Goal: Task Accomplishment & Management: Complete application form

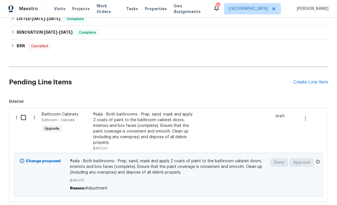
scroll to position [213, 0]
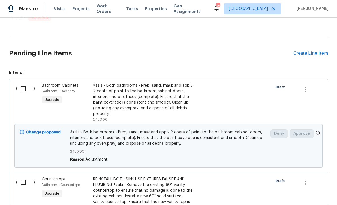
click at [18, 83] on input "checkbox" at bounding box center [26, 89] width 16 height 12
checkbox input "true"
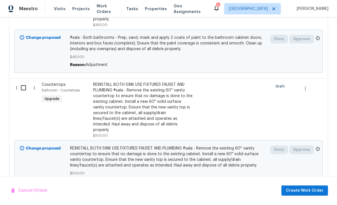
scroll to position [315, 0]
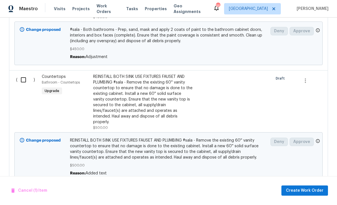
click at [24, 74] on input "checkbox" at bounding box center [26, 80] width 16 height 12
checkbox input "true"
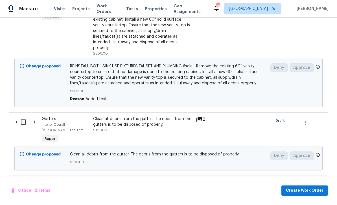
scroll to position [394, 0]
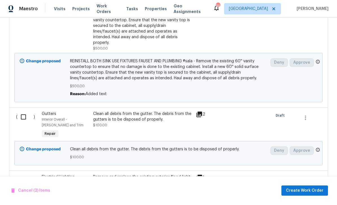
click at [23, 111] on input "checkbox" at bounding box center [26, 117] width 16 height 12
checkbox input "true"
click at [16, 109] on div "( )" at bounding box center [27, 125] width 26 height 32
click at [111, 111] on div "Clean all debris from the gutter. The debris from the gutters is to be disposed…" at bounding box center [142, 116] width 99 height 11
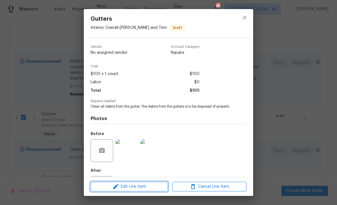
click at [124, 186] on span "Edit Line Item" at bounding box center [129, 186] width 74 height 7
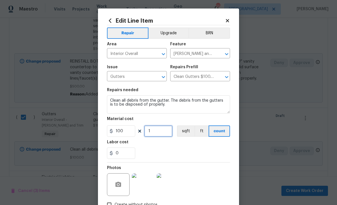
click at [151, 134] on input "1" at bounding box center [158, 130] width 28 height 11
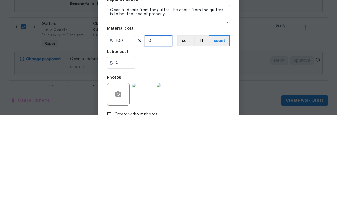
type input "2"
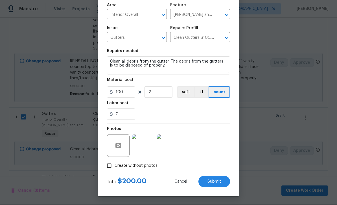
scroll to position [40, 0]
click at [219, 180] on span "Submit" at bounding box center [215, 181] width 14 height 4
checkbox input "false"
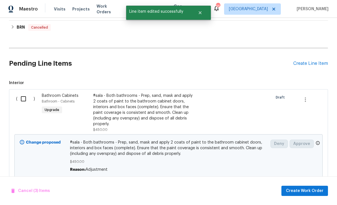
scroll to position [203, 0]
click at [27, 92] on input "checkbox" at bounding box center [26, 98] width 16 height 12
checkbox input "true"
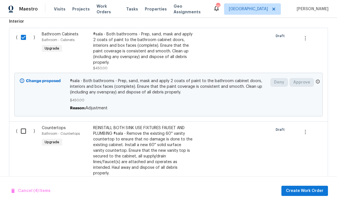
scroll to position [268, 0]
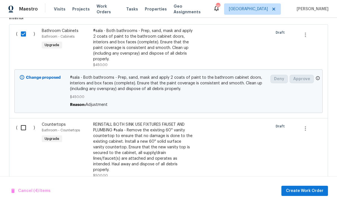
click at [23, 122] on input "checkbox" at bounding box center [26, 128] width 16 height 12
checkbox input "true"
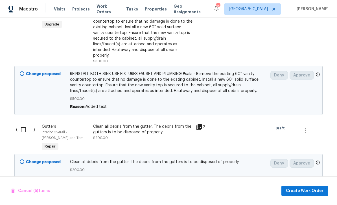
click at [23, 124] on input "checkbox" at bounding box center [26, 130] width 16 height 12
checkbox input "true"
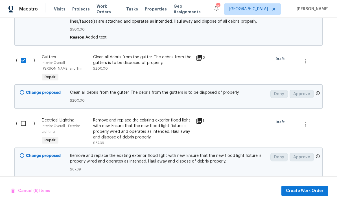
scroll to position [464, 0]
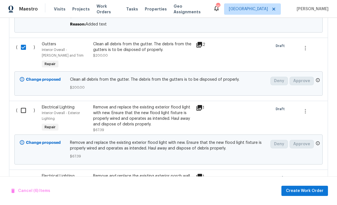
click at [25, 104] on input "checkbox" at bounding box center [26, 110] width 16 height 12
checkbox input "true"
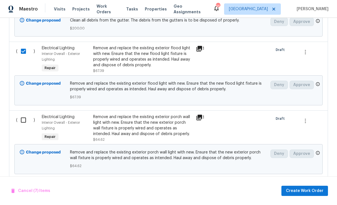
scroll to position [526, 0]
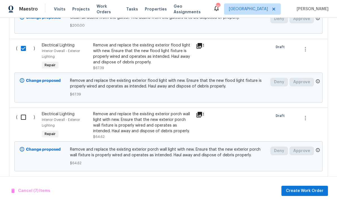
click at [23, 111] on input "checkbox" at bounding box center [26, 117] width 16 height 12
checkbox input "true"
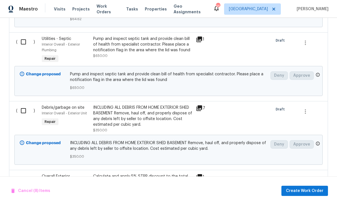
scroll to position [670, 0]
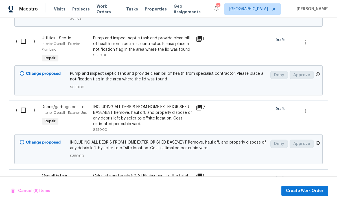
click at [24, 104] on input "checkbox" at bounding box center [26, 110] width 16 height 12
checkbox input "true"
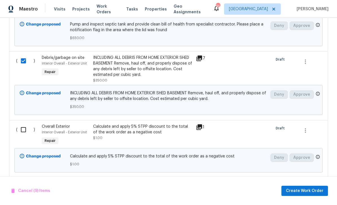
scroll to position [720, 0]
click at [26, 123] on input "checkbox" at bounding box center [26, 129] width 16 height 12
checkbox input "true"
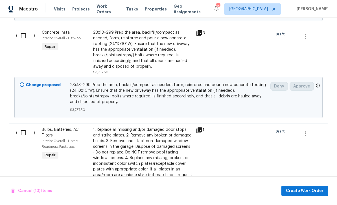
scroll to position [881, 0]
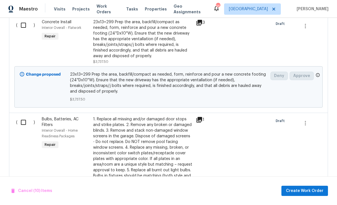
click at [25, 116] on input "checkbox" at bounding box center [26, 122] width 16 height 12
checkbox input "true"
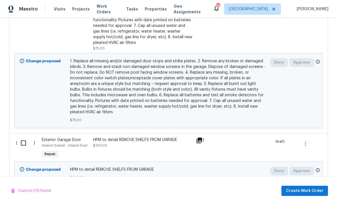
scroll to position [1075, 0]
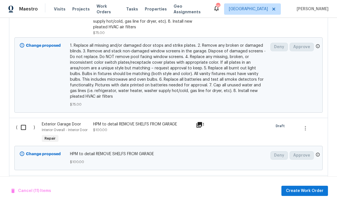
click at [25, 121] on input "checkbox" at bounding box center [26, 127] width 16 height 12
checkbox input "true"
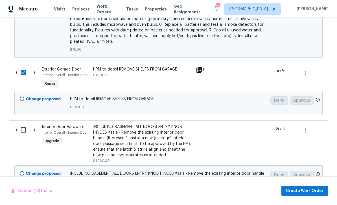
scroll to position [1149, 0]
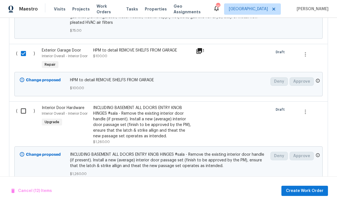
click at [26, 105] on input "checkbox" at bounding box center [26, 111] width 16 height 12
checkbox input "true"
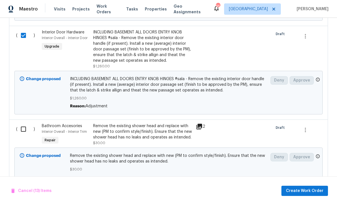
scroll to position [1241, 0]
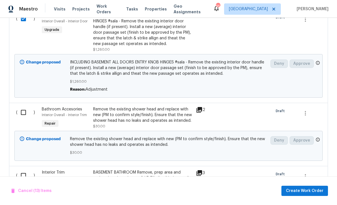
click at [26, 106] on input "checkbox" at bounding box center [26, 112] width 16 height 12
checkbox input "true"
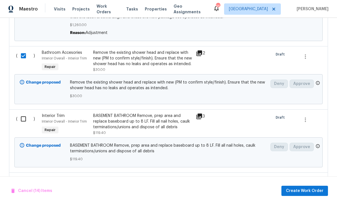
scroll to position [1297, 0]
click at [24, 113] on input "checkbox" at bounding box center [26, 119] width 16 height 12
checkbox input "true"
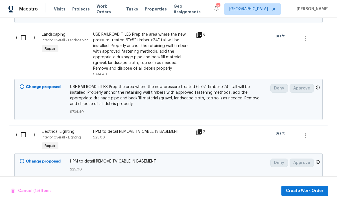
scroll to position [1575, 0]
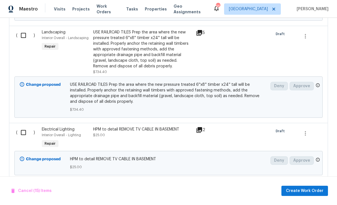
click at [26, 126] on input "checkbox" at bounding box center [26, 132] width 16 height 12
checkbox input "true"
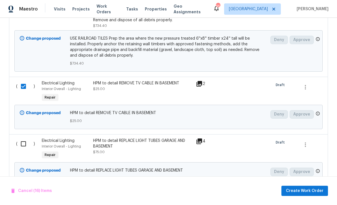
scroll to position [1645, 0]
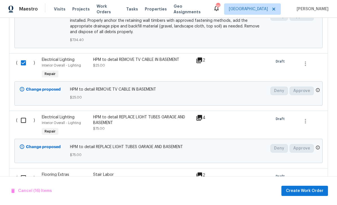
click at [26, 114] on input "checkbox" at bounding box center [26, 120] width 16 height 12
checkbox input "true"
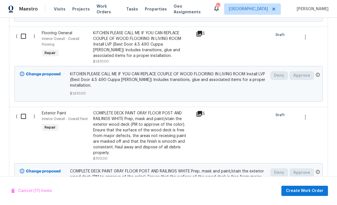
scroll to position [1850, 0]
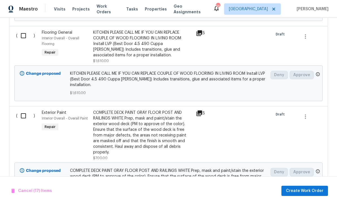
click at [23, 110] on input "checkbox" at bounding box center [26, 116] width 16 height 12
checkbox input "true"
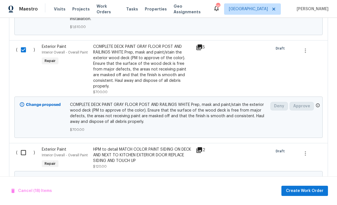
scroll to position [1924, 0]
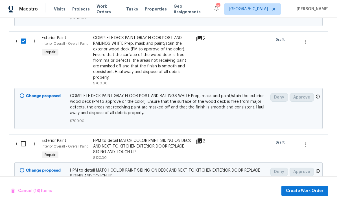
click at [25, 138] on input "checkbox" at bounding box center [26, 144] width 16 height 12
checkbox input "true"
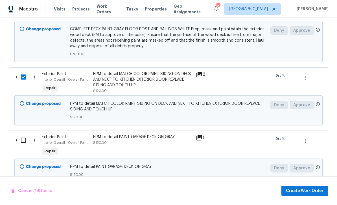
scroll to position [1989, 0]
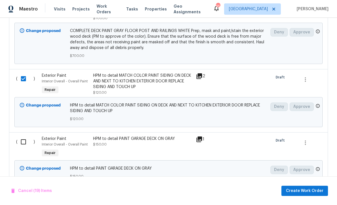
click at [26, 136] on input "checkbox" at bounding box center [26, 142] width 16 height 12
checkbox input "true"
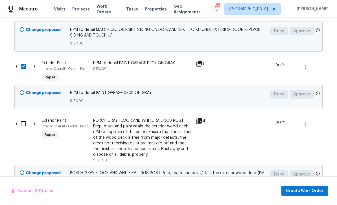
scroll to position [2070, 0]
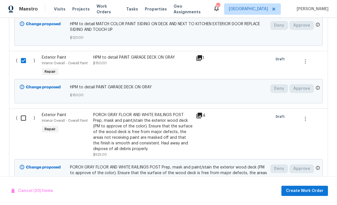
click at [23, 112] on input "checkbox" at bounding box center [26, 118] width 16 height 12
checkbox input "true"
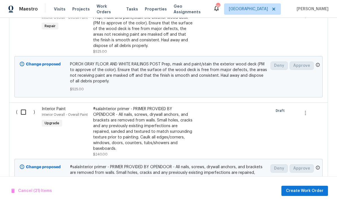
scroll to position [2174, 0]
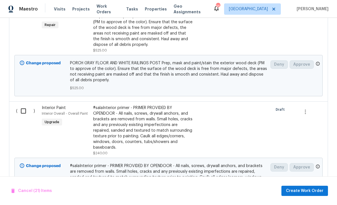
click at [23, 105] on input "checkbox" at bounding box center [26, 111] width 16 height 12
checkbox input "true"
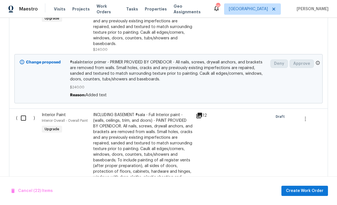
scroll to position [2278, 0]
click at [24, 112] on input "checkbox" at bounding box center [26, 118] width 16 height 12
checkbox input "true"
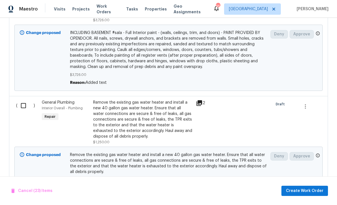
scroll to position [2451, 0]
click at [24, 100] on input "checkbox" at bounding box center [26, 106] width 16 height 12
checkbox input "true"
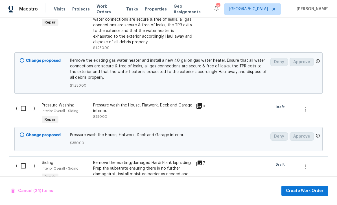
scroll to position [2555, 0]
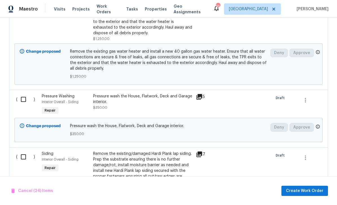
click at [22, 93] on input "checkbox" at bounding box center [26, 99] width 16 height 12
checkbox input "true"
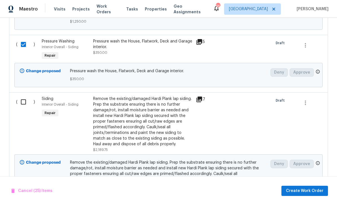
scroll to position [2611, 0]
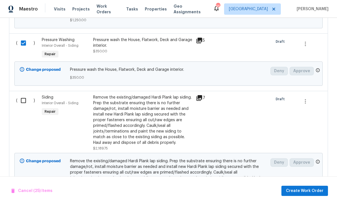
click at [27, 94] on input "checkbox" at bounding box center [26, 100] width 16 height 12
checkbox input "true"
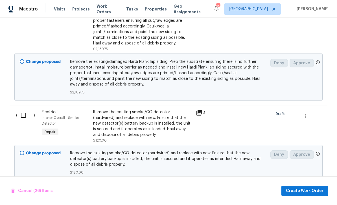
click at [26, 109] on input "checkbox" at bounding box center [26, 115] width 16 height 12
checkbox input "true"
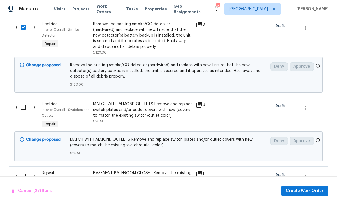
scroll to position [2798, 0]
click at [29, 101] on input "checkbox" at bounding box center [26, 107] width 16 height 12
checkbox input "true"
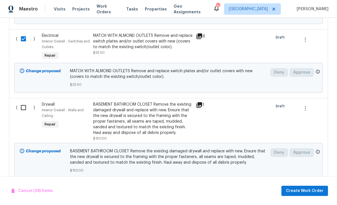
scroll to position [2865, 0]
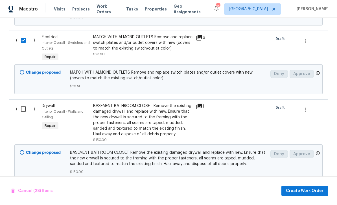
click at [24, 103] on input "checkbox" at bounding box center [26, 109] width 16 height 12
checkbox input "true"
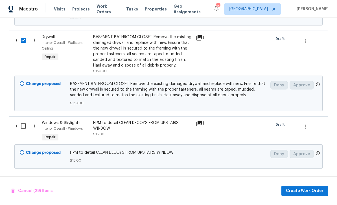
scroll to position [2934, 0]
click at [27, 120] on input "checkbox" at bounding box center [26, 126] width 16 height 12
checkbox input "true"
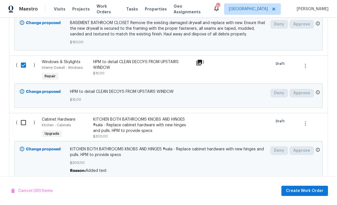
scroll to position [3002, 0]
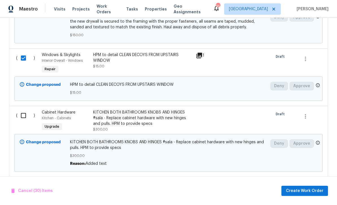
click at [24, 109] on input "checkbox" at bounding box center [26, 115] width 16 height 12
checkbox input "true"
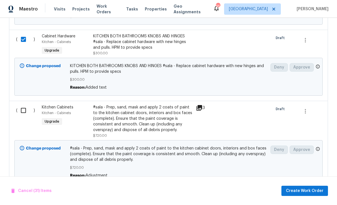
scroll to position [3077, 0]
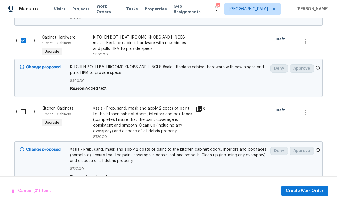
click at [25, 105] on input "checkbox" at bounding box center [26, 111] width 16 height 12
checkbox input "true"
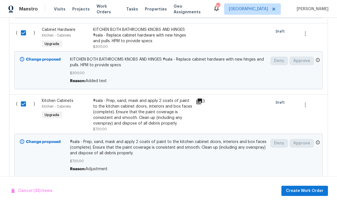
scroll to position [3084, 0]
click at [302, 191] on span "Create Work Order" at bounding box center [305, 190] width 38 height 7
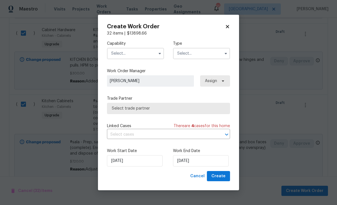
click at [119, 51] on input "text" at bounding box center [135, 53] width 57 height 11
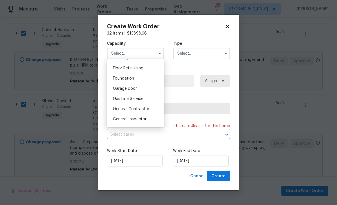
scroll to position [235, 0]
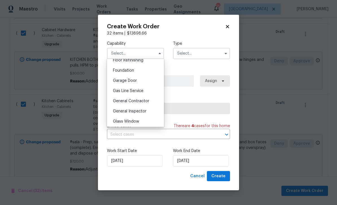
click at [126, 101] on span "General Contractor" at bounding box center [131, 101] width 36 height 4
type input "General Contractor"
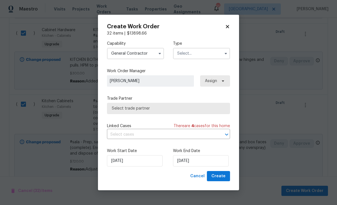
click at [183, 52] on input "text" at bounding box center [201, 53] width 57 height 11
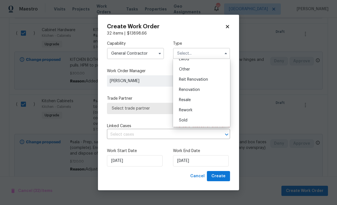
scroll to position [67, 0]
click at [184, 89] on span "Renovation" at bounding box center [189, 90] width 21 height 4
type input "Renovation"
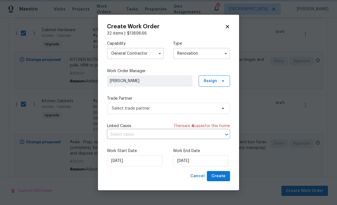
scroll to position [0, 0]
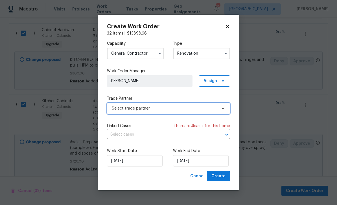
click at [117, 107] on span "Select trade partner" at bounding box center [164, 108] width 105 height 6
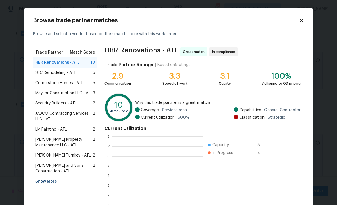
scroll to position [79, 91]
click at [42, 179] on div "Show More" at bounding box center [65, 181] width 64 height 10
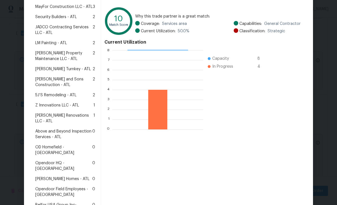
scroll to position [86, 0]
click at [49, 129] on span "Above and Beyond Inspection Services - ATL" at bounding box center [63, 134] width 57 height 11
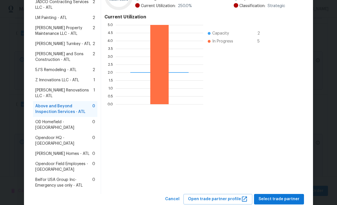
scroll to position [111, 0]
click at [278, 196] on span "Select trade partner" at bounding box center [279, 199] width 41 height 7
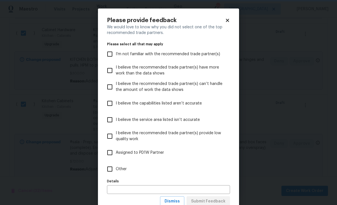
scroll to position [0, 0]
click at [108, 167] on input "Other" at bounding box center [110, 169] width 12 height 12
checkbox input "true"
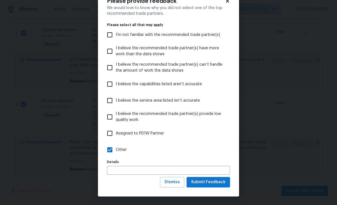
scroll to position [20, 0]
click at [205, 180] on span "Submit Feedback" at bounding box center [208, 181] width 34 height 7
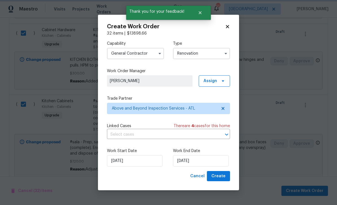
scroll to position [0, 0]
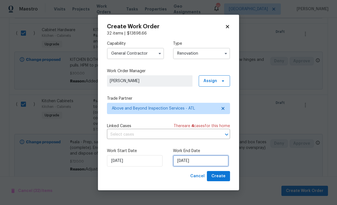
click at [180, 160] on input "[DATE]" at bounding box center [201, 160] width 56 height 11
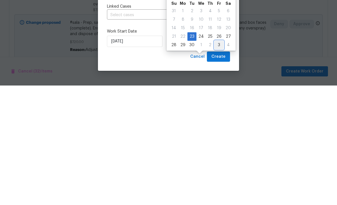
click at [216, 160] on div "3" at bounding box center [219, 164] width 9 height 8
type input "[DATE]"
select select "9"
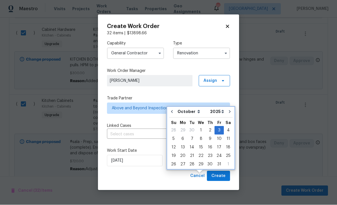
click at [174, 109] on icon "Go to previous month" at bounding box center [172, 111] width 5 height 5
type input "[DATE]"
select select "8"
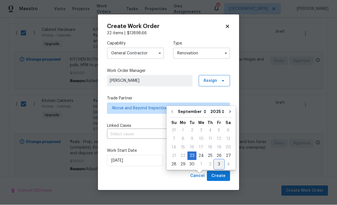
click at [217, 160] on div "3" at bounding box center [219, 164] width 9 height 8
type input "[DATE]"
select select "9"
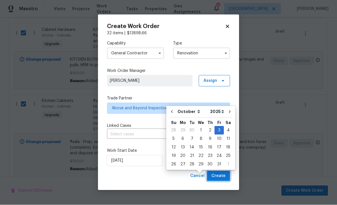
click at [217, 174] on span "Create" at bounding box center [219, 175] width 14 height 7
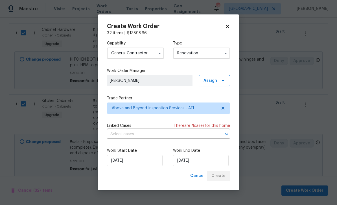
checkbox input "false"
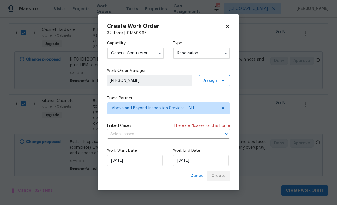
checkbox input "false"
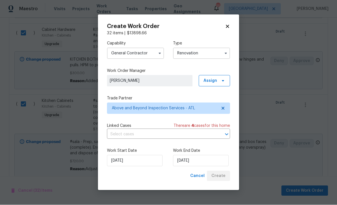
checkbox input "false"
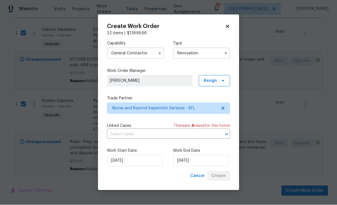
checkbox input "false"
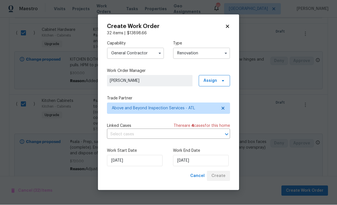
checkbox input "false"
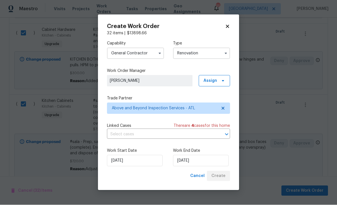
checkbox input "false"
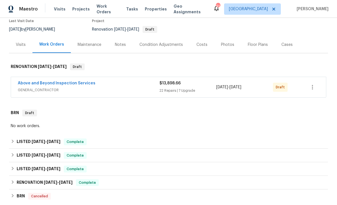
scroll to position [46, 0]
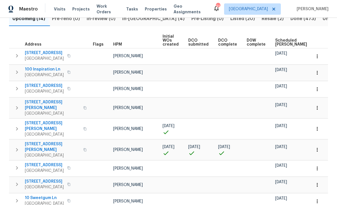
scroll to position [71, 0]
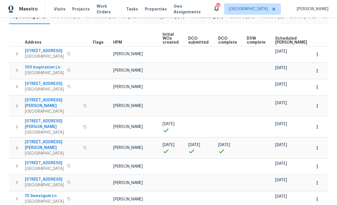
click at [318, 141] on button "button" at bounding box center [317, 147] width 12 height 12
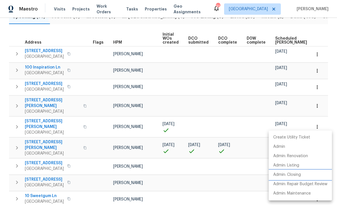
click at [294, 175] on p "Admin: Closing" at bounding box center [288, 175] width 28 height 6
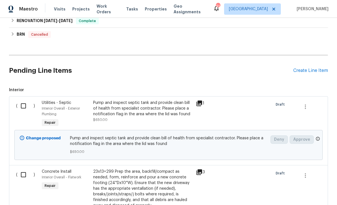
scroll to position [215, 0]
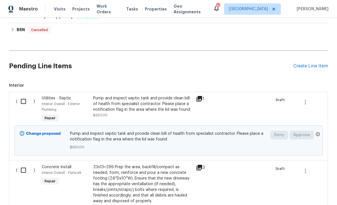
click at [21, 95] on input "checkbox" at bounding box center [26, 101] width 16 height 12
checkbox input "true"
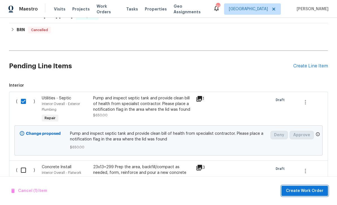
click at [300, 186] on button "Create Work Order" at bounding box center [305, 190] width 47 height 10
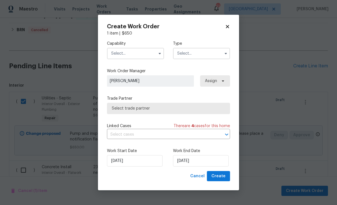
click at [121, 55] on input "text" at bounding box center [135, 53] width 57 height 11
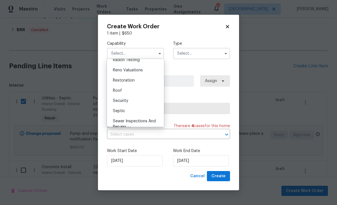
scroll to position [551, 0]
click at [118, 111] on span "Septic" at bounding box center [119, 111] width 12 height 4
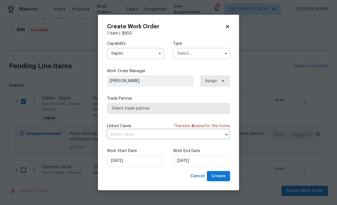
type input "Septic"
click at [183, 52] on input "text" at bounding box center [201, 53] width 57 height 11
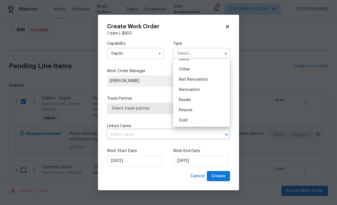
scroll to position [67, 0]
click at [185, 87] on div "Renovation" at bounding box center [202, 90] width 54 height 10
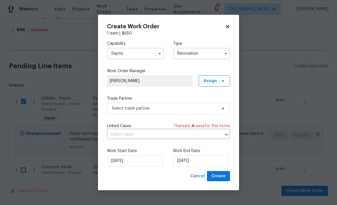
type input "Renovation"
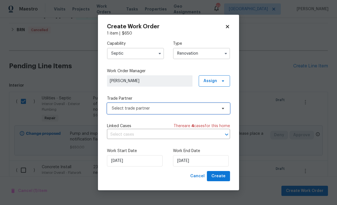
click at [118, 108] on span "Select trade partner" at bounding box center [164, 108] width 105 height 6
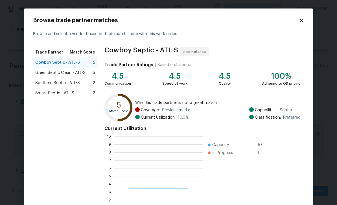
scroll to position [79, 90]
click at [55, 92] on span "Smart Septic - ATL-S" at bounding box center [54, 93] width 39 height 6
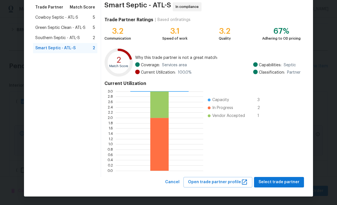
scroll to position [45, 0]
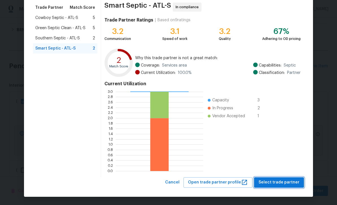
click at [278, 182] on span "Select trade partner" at bounding box center [279, 182] width 41 height 7
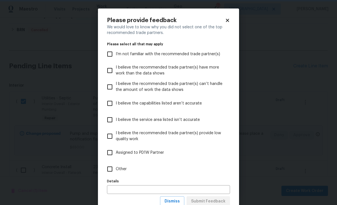
scroll to position [0, 0]
click at [110, 168] on input "Other" at bounding box center [110, 169] width 12 height 12
checkbox input "true"
click at [203, 197] on button "Submit Feedback" at bounding box center [209, 201] width 44 height 10
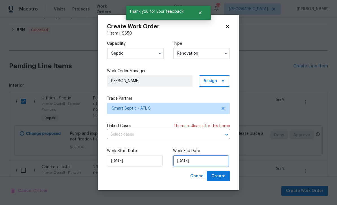
click at [187, 160] on input "[DATE]" at bounding box center [201, 160] width 56 height 11
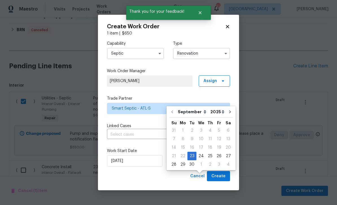
scroll to position [18, 0]
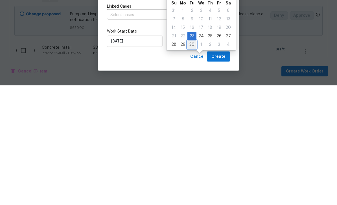
click at [190, 160] on div "30" at bounding box center [192, 164] width 9 height 8
type input "[DATE]"
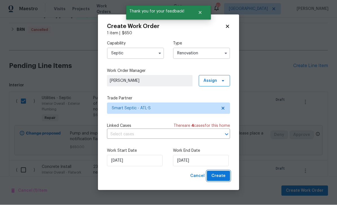
click at [217, 174] on span "Create" at bounding box center [219, 175] width 14 height 7
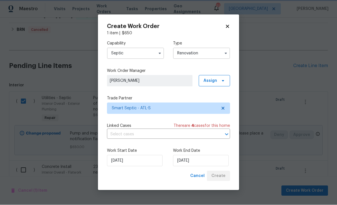
checkbox input "false"
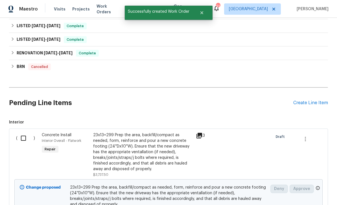
scroll to position [211, 0]
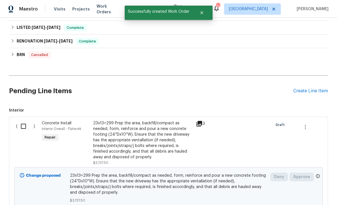
click at [21, 120] on input "checkbox" at bounding box center [26, 126] width 16 height 12
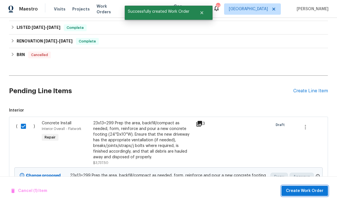
click at [299, 188] on span "Create Work Order" at bounding box center [305, 190] width 38 height 7
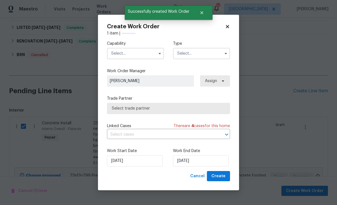
checkbox input "false"
click at [118, 53] on input "text" at bounding box center [135, 53] width 57 height 11
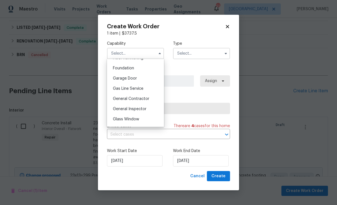
scroll to position [238, 0]
click at [127, 100] on div "General Contractor" at bounding box center [136, 98] width 54 height 10
type input "General Contractor"
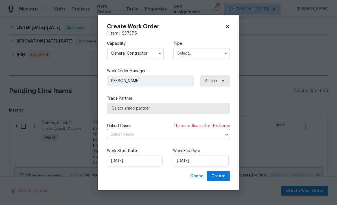
click at [182, 57] on input "text" at bounding box center [201, 53] width 57 height 11
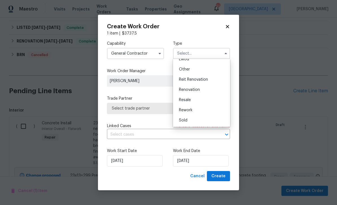
scroll to position [67, 0]
click at [185, 88] on span "Renovation" at bounding box center [189, 90] width 21 height 4
type input "Renovation"
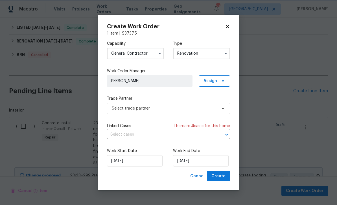
scroll to position [0, 0]
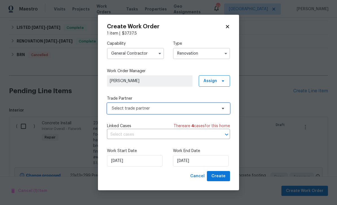
click at [118, 106] on span "Select trade partner" at bounding box center [164, 108] width 105 height 6
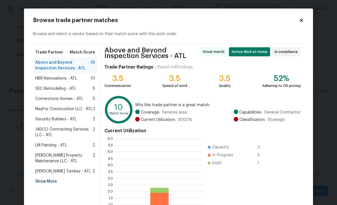
scroll to position [79, 88]
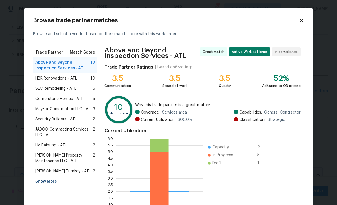
click at [55, 109] on span "MayFor Construction LLC - ATL" at bounding box center [63, 109] width 57 height 6
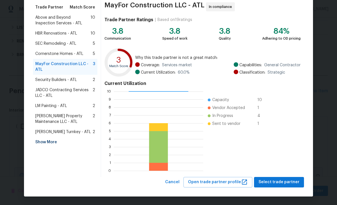
scroll to position [45, 0]
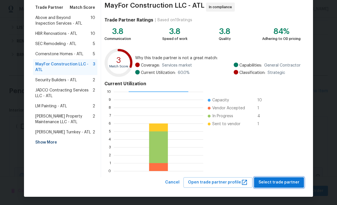
click at [277, 177] on button "Select trade partner" at bounding box center [279, 182] width 50 height 10
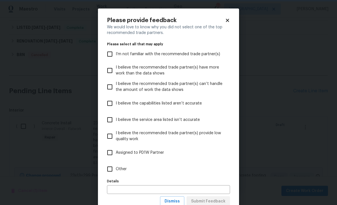
scroll to position [0, 0]
click at [109, 167] on input "Other" at bounding box center [110, 169] width 12 height 12
checkbox input "true"
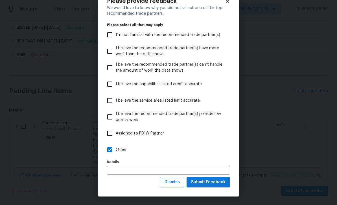
scroll to position [20, 0]
click at [205, 181] on span "Submit Feedback" at bounding box center [208, 181] width 34 height 7
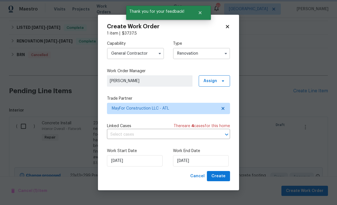
scroll to position [0, 0]
click at [183, 163] on input "[DATE]" at bounding box center [201, 160] width 56 height 11
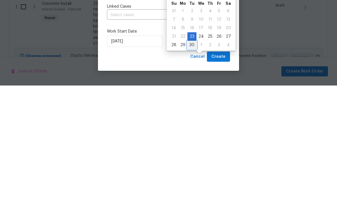
click at [189, 160] on div "30" at bounding box center [192, 164] width 9 height 8
type input "[DATE]"
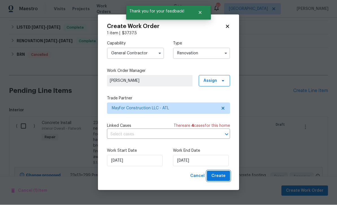
click at [218, 174] on span "Create" at bounding box center [219, 175] width 14 height 7
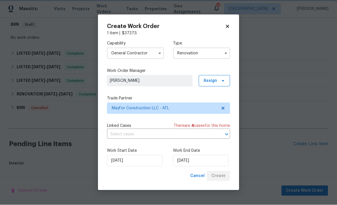
scroll to position [160, 0]
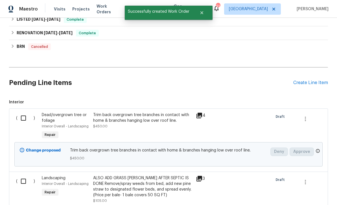
click at [22, 112] on input "checkbox" at bounding box center [26, 118] width 16 height 12
checkbox input "true"
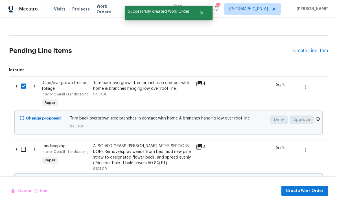
scroll to position [316, 0]
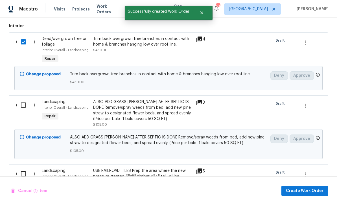
click at [23, 99] on input "checkbox" at bounding box center [26, 105] width 16 height 12
checkbox input "true"
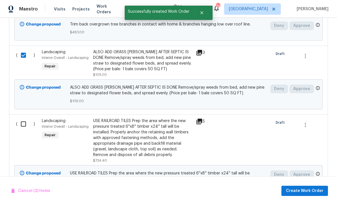
scroll to position [365, 0]
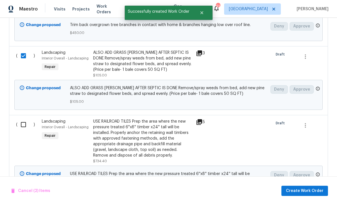
click at [21, 118] on input "checkbox" at bounding box center [26, 124] width 16 height 12
checkbox input "true"
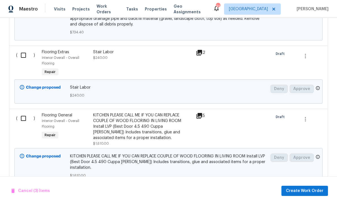
scroll to position [531, 0]
click at [302, 188] on span "Create Work Order" at bounding box center [305, 190] width 38 height 7
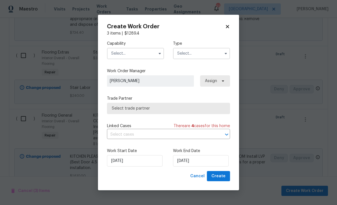
checkbox input "false"
click at [120, 52] on input "text" at bounding box center [135, 53] width 57 height 11
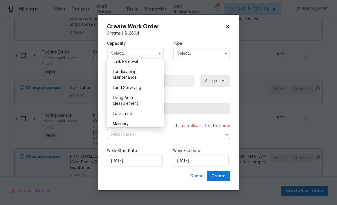
scroll to position [365, 0]
click at [121, 74] on div "Landscaping Maintenance" at bounding box center [136, 75] width 54 height 16
type input "Landscaping Maintenance"
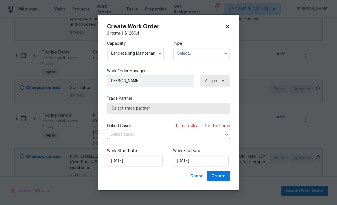
click at [183, 55] on input "text" at bounding box center [201, 53] width 57 height 11
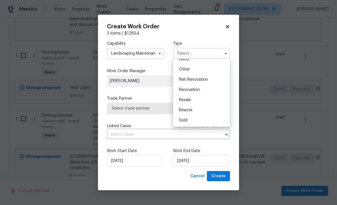
scroll to position [67, 0]
click at [187, 88] on span "Renovation" at bounding box center [189, 90] width 21 height 4
type input "Renovation"
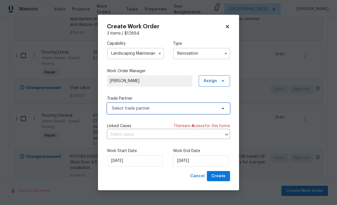
click at [119, 108] on span "Select trade partner" at bounding box center [164, 108] width 105 height 6
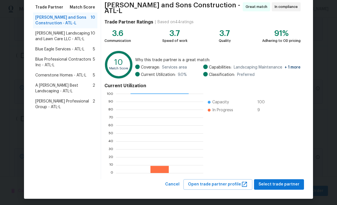
scroll to position [45, 0]
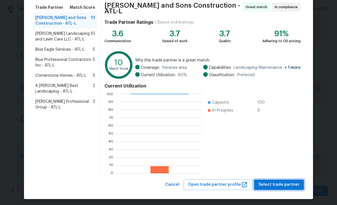
click at [276, 181] on span "Select trade partner" at bounding box center [279, 184] width 41 height 7
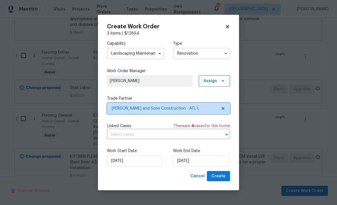
scroll to position [0, 0]
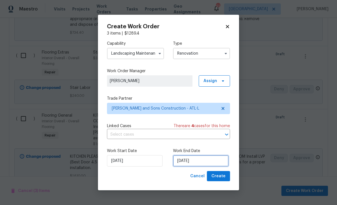
click at [179, 161] on input "[DATE]" at bounding box center [201, 160] width 56 height 11
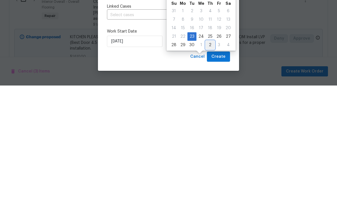
click at [208, 160] on div "2" at bounding box center [210, 164] width 9 height 8
type input "[DATE]"
select select "9"
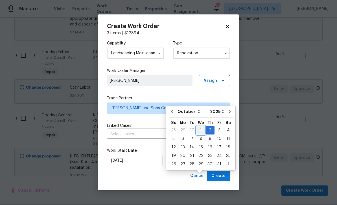
click at [200, 126] on div "1" at bounding box center [201, 130] width 9 height 8
type input "[DATE]"
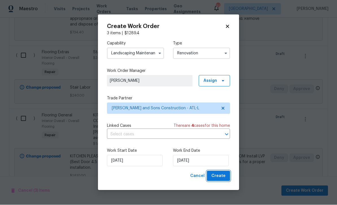
click at [218, 175] on span "Create" at bounding box center [219, 175] width 14 height 7
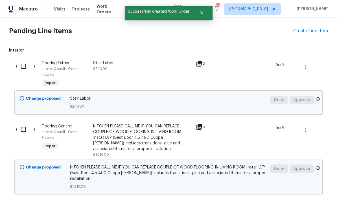
scroll to position [313, 0]
click at [23, 60] on input "checkbox" at bounding box center [26, 66] width 16 height 12
checkbox input "true"
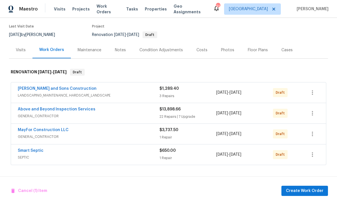
scroll to position [43, 0]
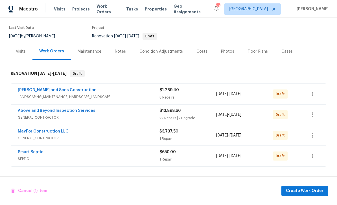
click at [50, 109] on link "Above and Beyond Inspection Services" at bounding box center [57, 111] width 78 height 4
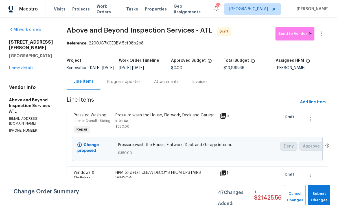
click at [23, 66] on link "Home details" at bounding box center [21, 68] width 25 height 4
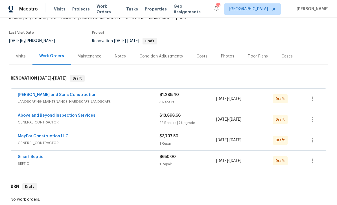
scroll to position [39, 0]
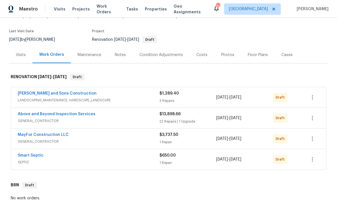
click at [38, 93] on link "[PERSON_NAME] and Sons Construction" at bounding box center [57, 93] width 79 height 4
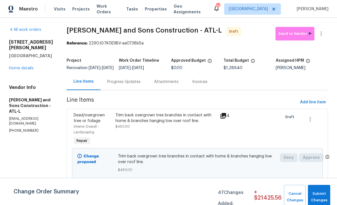
click at [18, 70] on link "Home details" at bounding box center [21, 68] width 25 height 4
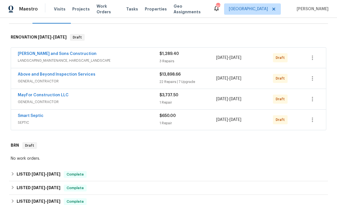
scroll to position [81, 0]
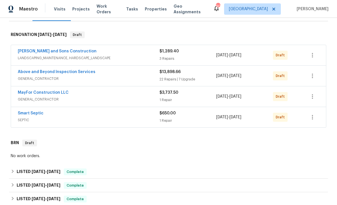
click at [49, 72] on link "Above and Beyond Inspection Services" at bounding box center [57, 72] width 78 height 4
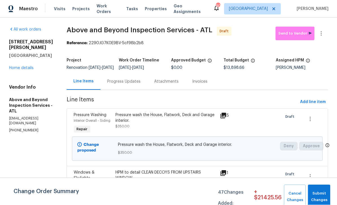
click at [18, 66] on link "Home details" at bounding box center [21, 68] width 25 height 4
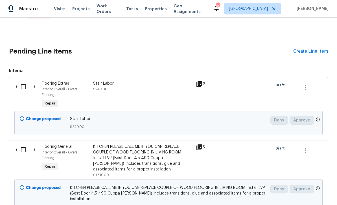
scroll to position [269, 0]
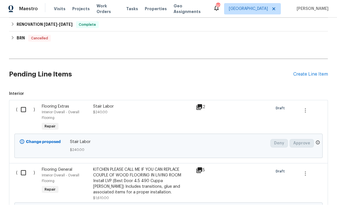
click at [302, 72] on div "Create Line Item" at bounding box center [311, 74] width 35 height 5
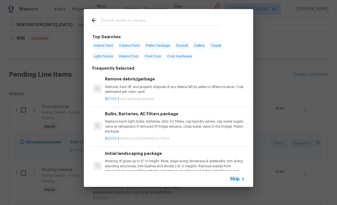
click at [102, 21] on input "text" at bounding box center [161, 21] width 120 height 8
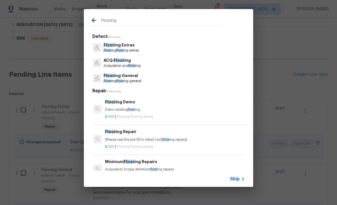
type input "Flooring"
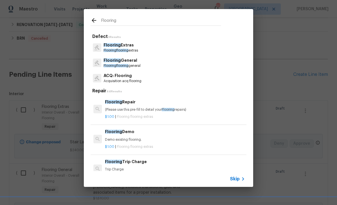
click at [119, 61] on span "Flooring" at bounding box center [112, 60] width 17 height 4
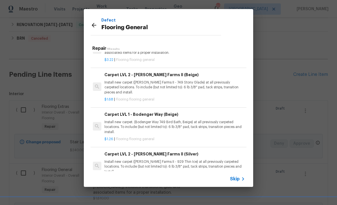
scroll to position [193, 1]
click at [145, 121] on p "Install new carpet. (Bodenger Way 749 Bird Bath, Beige) at all previously carpe…" at bounding box center [175, 127] width 140 height 14
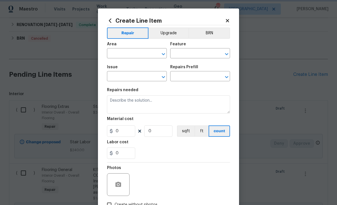
type input "Overall Flooring"
type input "Flooring General"
type textarea "Install new carpet. (Bodenger Way 749 Bird Bath, Beige) at all previously carpe…"
type input "1"
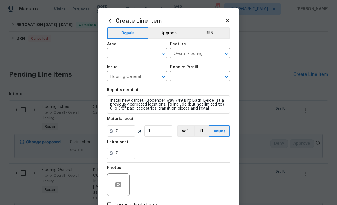
type input "Carpet LVL 1 - Bodenger Way (Beige) $1.26"
type input "1.26"
click at [117, 187] on icon "button" at bounding box center [119, 183] width 6 height 5
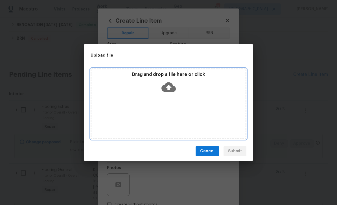
click at [167, 87] on icon at bounding box center [169, 87] width 14 height 14
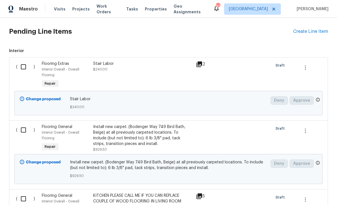
scroll to position [312, 0]
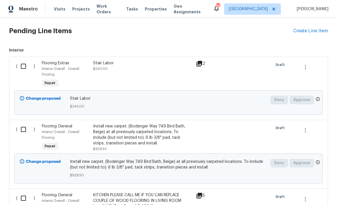
click at [20, 60] on input "checkbox" at bounding box center [26, 66] width 16 height 12
checkbox input "true"
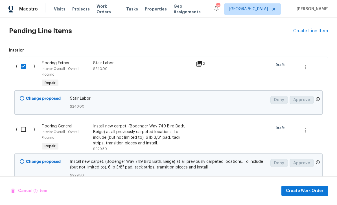
click at [23, 123] on input "checkbox" at bounding box center [26, 129] width 16 height 12
checkbox input "true"
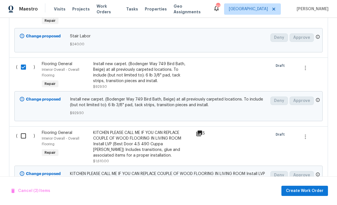
scroll to position [376, 0]
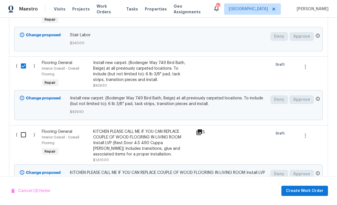
click at [21, 129] on input "checkbox" at bounding box center [26, 135] width 16 height 12
checkbox input "true"
click at [300, 186] on button "Create Work Order" at bounding box center [305, 190] width 47 height 10
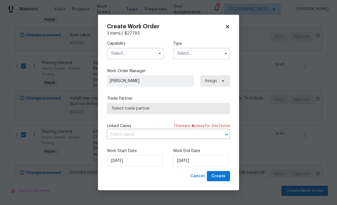
click at [121, 53] on input "text" at bounding box center [135, 53] width 57 height 11
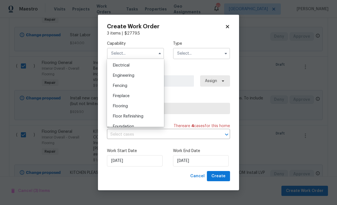
scroll to position [179, 0]
click at [121, 106] on span "Flooring" at bounding box center [120, 105] width 15 height 4
type input "Flooring"
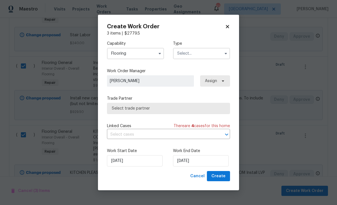
click at [181, 52] on input "text" at bounding box center [201, 53] width 57 height 11
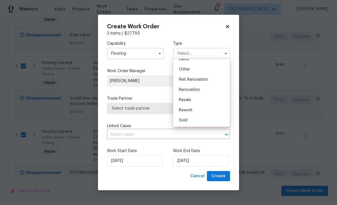
scroll to position [0, 0]
click at [184, 92] on span "Renovation" at bounding box center [189, 94] width 21 height 4
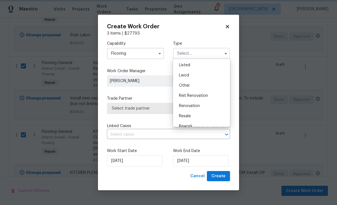
type input "Renovation"
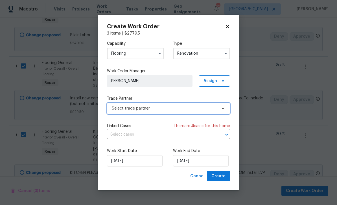
click at [123, 108] on span "Select trade partner" at bounding box center [164, 108] width 105 height 6
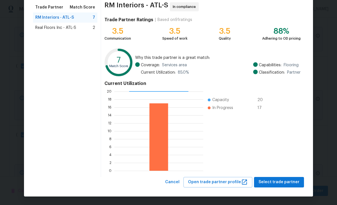
scroll to position [45, 0]
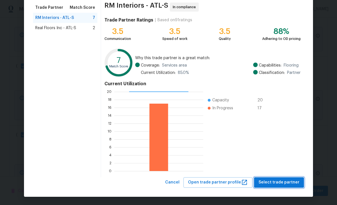
click at [275, 180] on span "Select trade partner" at bounding box center [279, 182] width 41 height 7
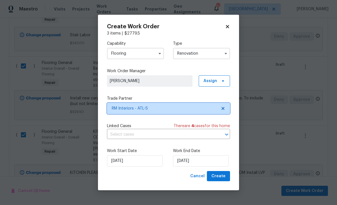
scroll to position [0, 0]
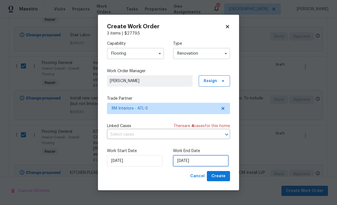
click at [184, 162] on input "[DATE]" at bounding box center [201, 160] width 56 height 11
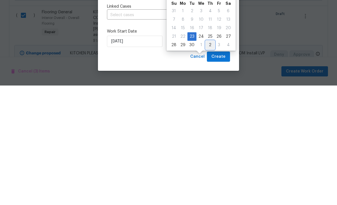
click at [207, 160] on div "2" at bounding box center [210, 164] width 9 height 8
type input "[DATE]"
select select "9"
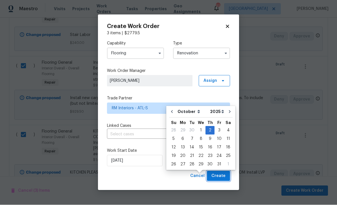
click at [220, 174] on span "Create" at bounding box center [219, 175] width 14 height 7
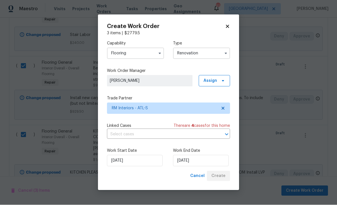
checkbox input "false"
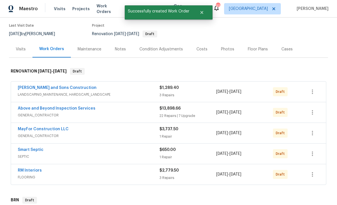
scroll to position [44, 0]
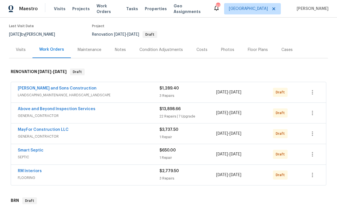
click at [27, 169] on link "RM Interiors" at bounding box center [30, 171] width 24 height 4
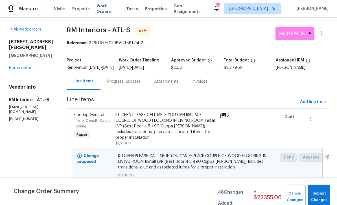
scroll to position [0, 0]
click at [120, 85] on div "Progress Updates" at bounding box center [123, 82] width 33 height 6
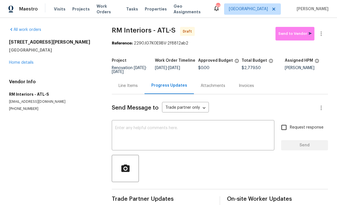
click at [116, 127] on textarea at bounding box center [193, 136] width 156 height 20
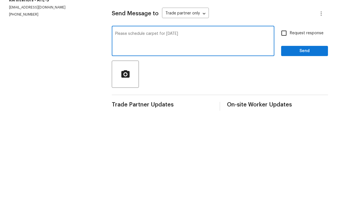
type textarea "Please schedule carpet for [DATE]"
click at [284, 121] on input "Request response" at bounding box center [284, 127] width 12 height 12
checkbox input "true"
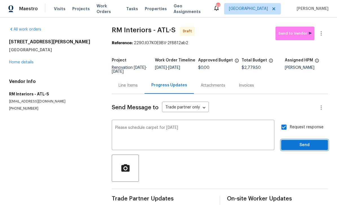
click at [300, 142] on span "Send" at bounding box center [305, 145] width 38 height 7
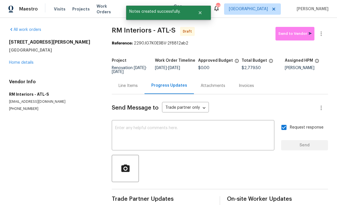
click at [18, 60] on link "Home details" at bounding box center [21, 62] width 25 height 4
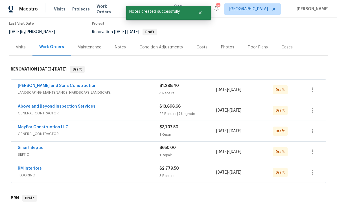
scroll to position [47, 0]
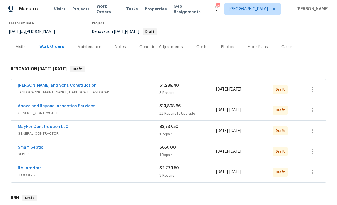
click at [47, 104] on link "Above and Beyond Inspection Services" at bounding box center [57, 106] width 78 height 4
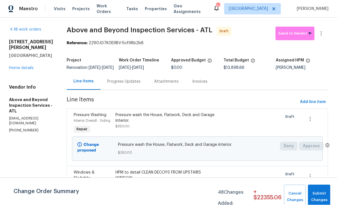
scroll to position [0, 0]
click at [317, 194] on span "Submit Changes" at bounding box center [319, 196] width 17 height 13
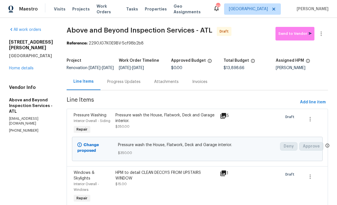
click at [138, 83] on div "Progress Updates" at bounding box center [123, 82] width 33 height 6
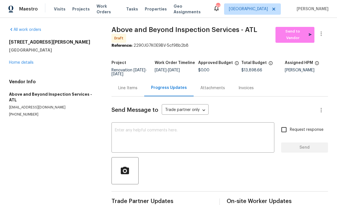
click at [118, 128] on textarea at bounding box center [193, 138] width 156 height 20
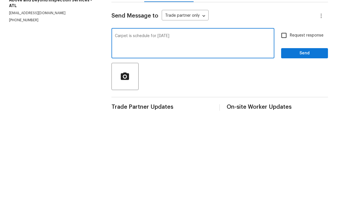
type textarea "Carpet is schedule for [DATE]"
click at [283, 124] on input "Request response" at bounding box center [284, 130] width 12 height 12
checkbox input "true"
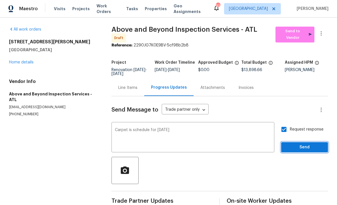
click at [298, 144] on span "Send" at bounding box center [305, 147] width 38 height 7
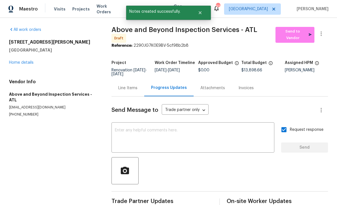
click at [16, 60] on link "Home details" at bounding box center [21, 62] width 25 height 4
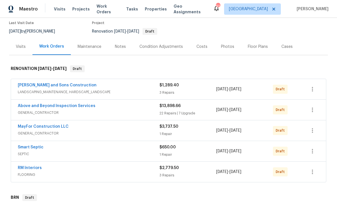
scroll to position [46, 0]
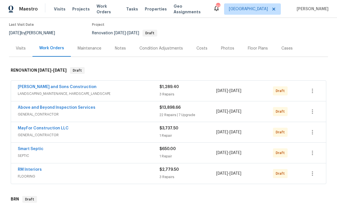
click at [40, 105] on link "Above and Beyond Inspection Services" at bounding box center [57, 107] width 78 height 4
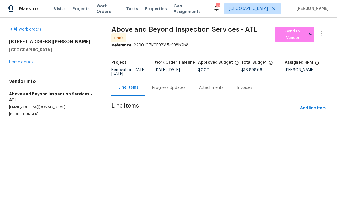
scroll to position [0, 0]
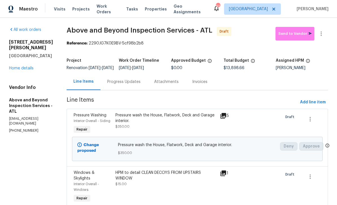
click at [141, 85] on div "Progress Updates" at bounding box center [123, 82] width 33 height 6
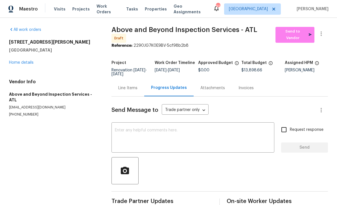
click at [116, 128] on textarea at bounding box center [193, 138] width 156 height 20
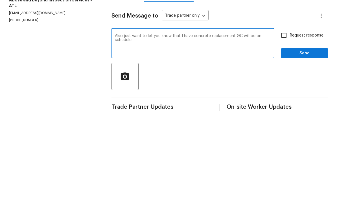
type textarea "Also just want to let you know that I have concrete replacement GC will be on s…"
click at [283, 124] on input "Request response" at bounding box center [284, 130] width 12 height 12
checkbox input "true"
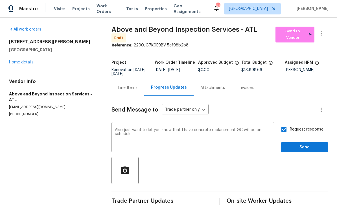
click at [209, 128] on textarea "Also just want to let you know that I have concrete replacement GC will be on s…" at bounding box center [193, 138] width 156 height 20
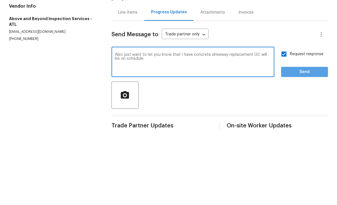
type textarea "Also just want to let you know that I have concrete driveway replacement GC wil…"
click at [300, 144] on span "Send" at bounding box center [305, 147] width 38 height 7
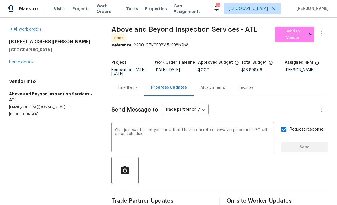
scroll to position [11, 0]
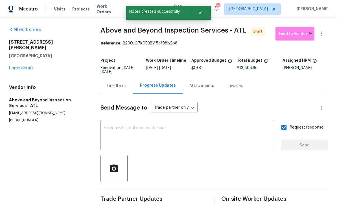
click at [16, 66] on link "Home details" at bounding box center [21, 68] width 25 height 4
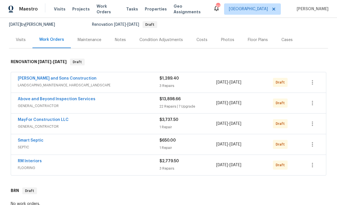
click at [198, 40] on div "Costs" at bounding box center [202, 40] width 11 height 6
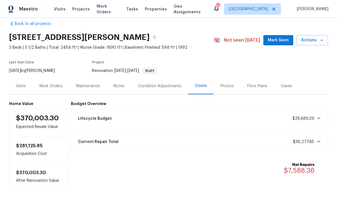
scroll to position [8, 0]
click at [49, 83] on div "Work Orders" at bounding box center [50, 86] width 23 height 6
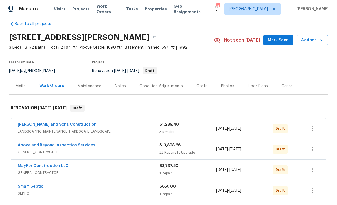
click at [53, 145] on link "Above and Beyond Inspection Services" at bounding box center [57, 145] width 78 height 4
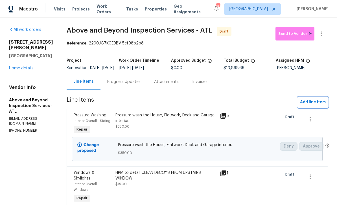
click at [319, 105] on span "Add line item" at bounding box center [313, 102] width 26 height 7
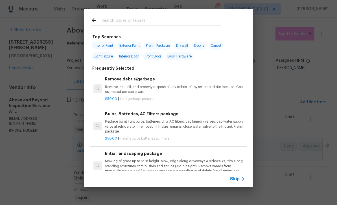
click at [106, 19] on input "text" at bounding box center [161, 21] width 120 height 8
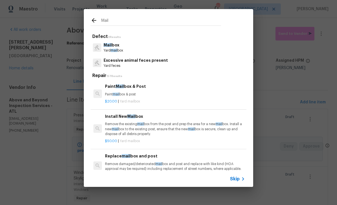
type input "Mailb"
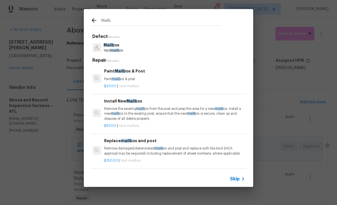
scroll to position [0, 1]
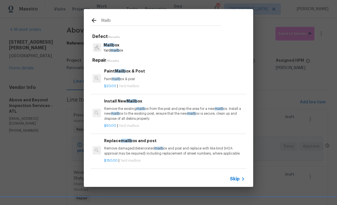
click at [124, 73] on h6 "Paint Mailb ox & Post" at bounding box center [174, 71] width 140 height 6
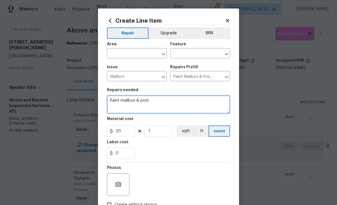
click at [161, 103] on textarea "Paint mailbox & post" at bounding box center [168, 104] width 123 height 18
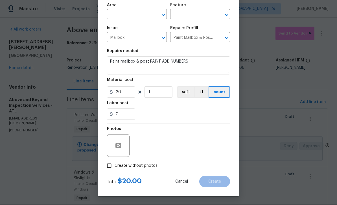
scroll to position [40, 0]
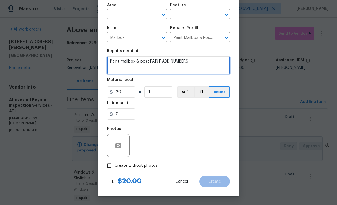
type textarea "Paint mailbox & post PAINT ADD NUMBERS"
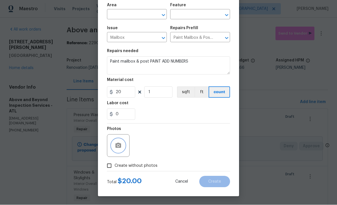
click at [117, 145] on icon "button" at bounding box center [119, 145] width 6 height 5
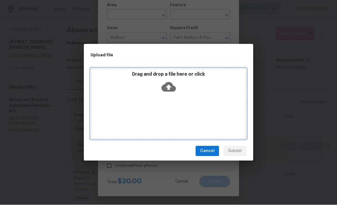
click at [165, 88] on icon at bounding box center [169, 87] width 14 height 10
